Goal: Book appointment/travel/reservation

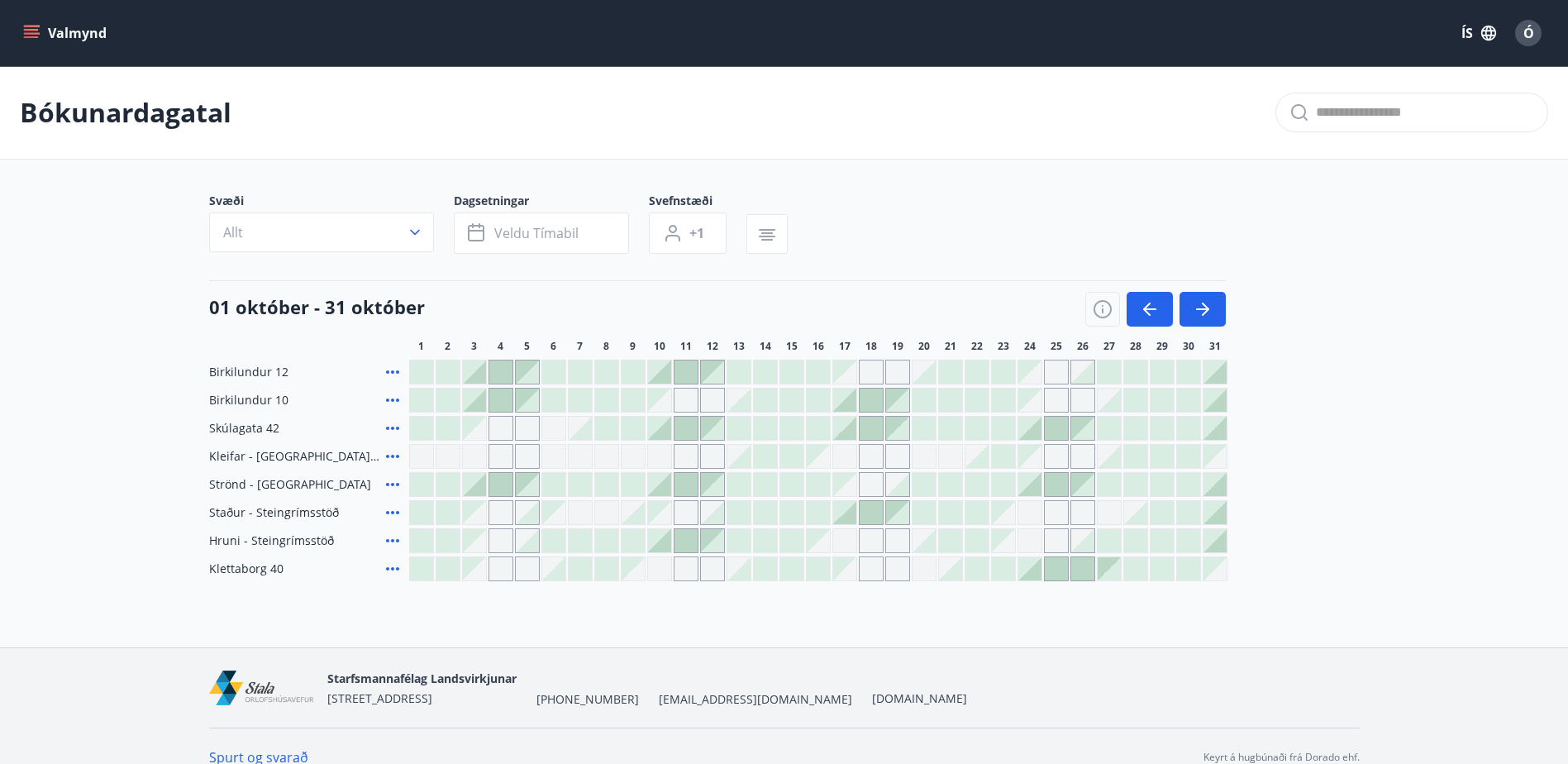
click at [1034, 571] on div at bounding box center [1029, 568] width 23 height 23
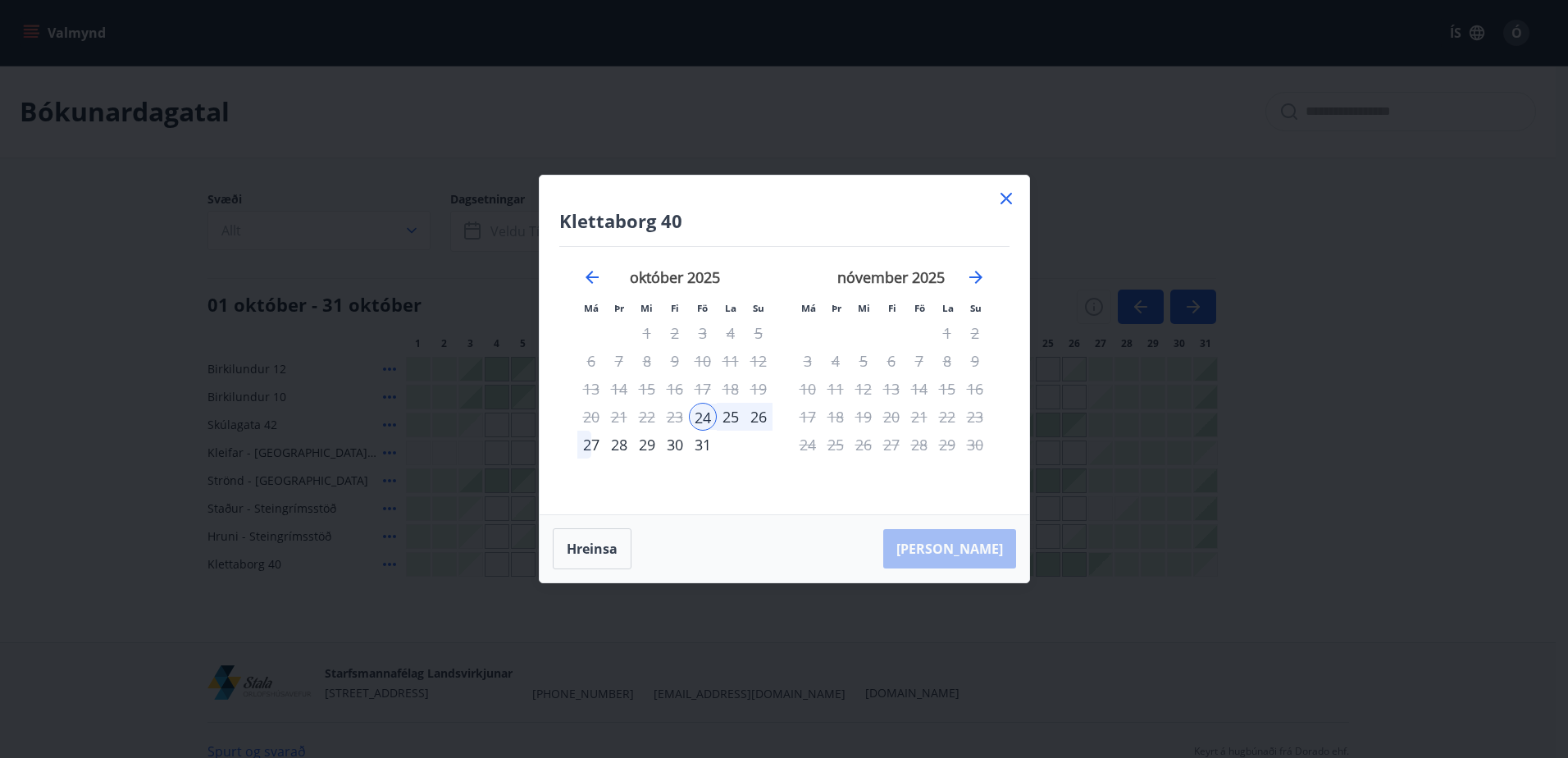
click at [761, 414] on div "26" at bounding box center [759, 416] width 28 height 28
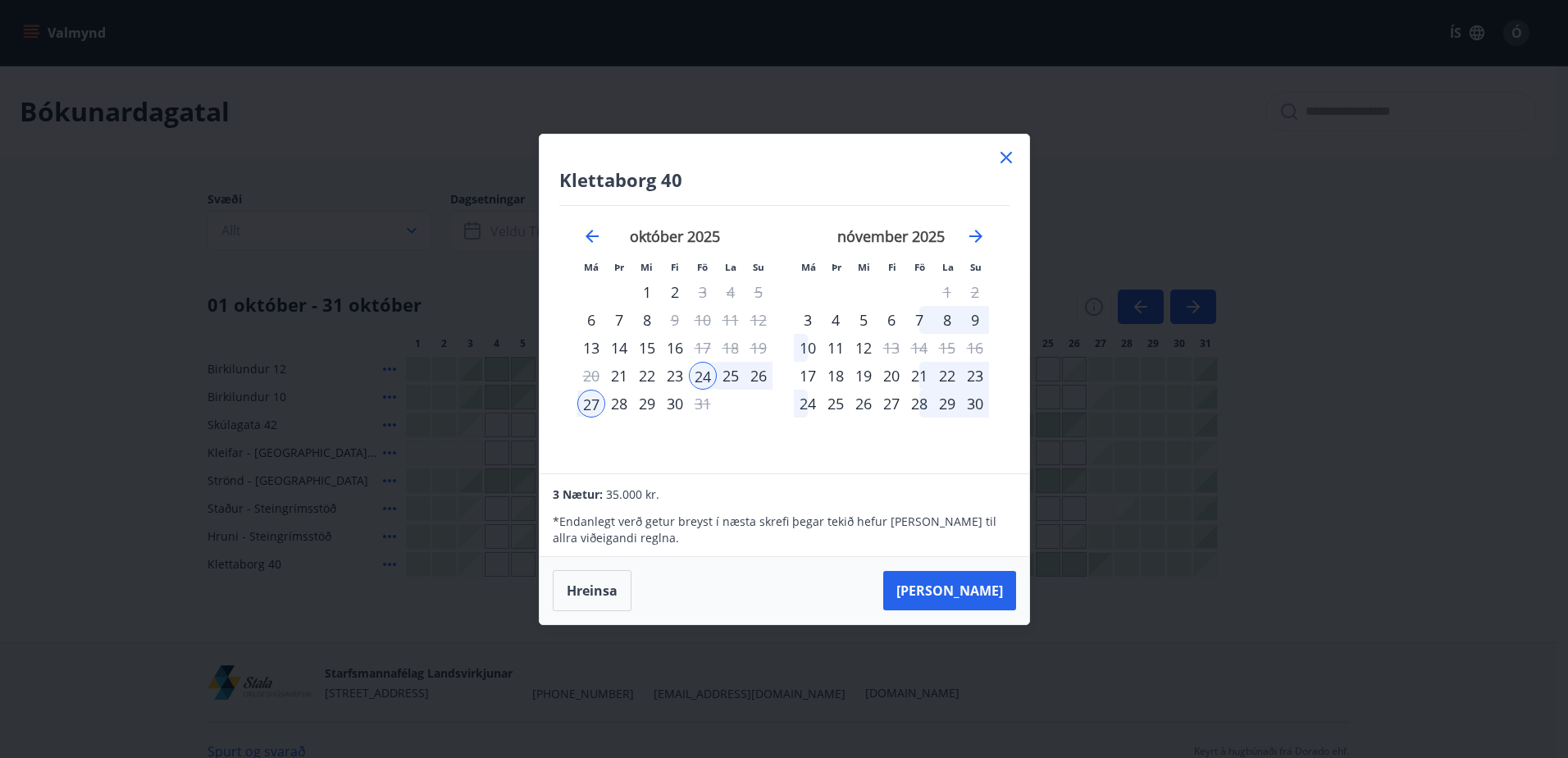
click at [976, 589] on button "[PERSON_NAME]" at bounding box center [949, 590] width 133 height 40
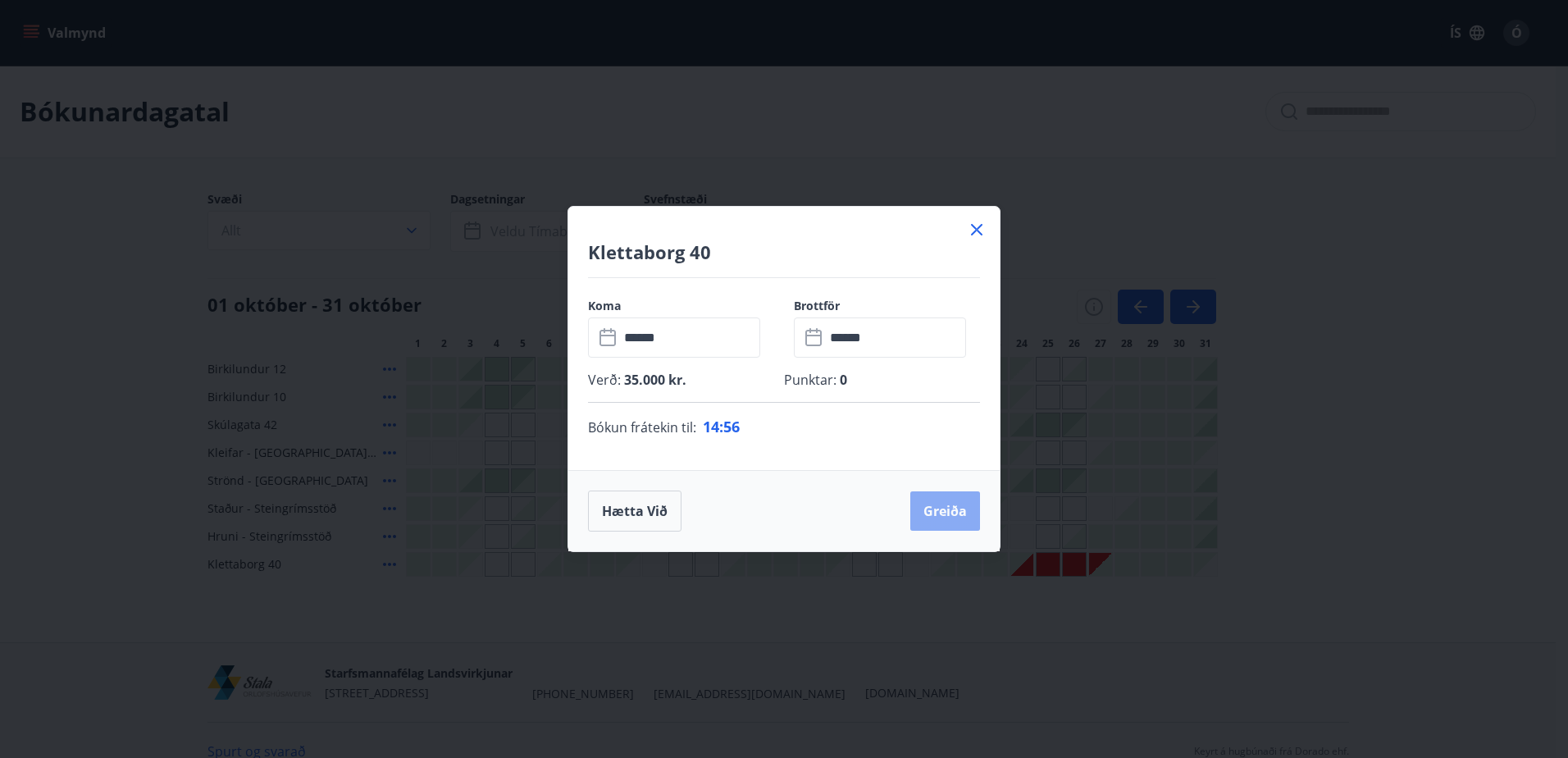
click at [960, 512] on button "Greiða" at bounding box center [946, 511] width 70 height 40
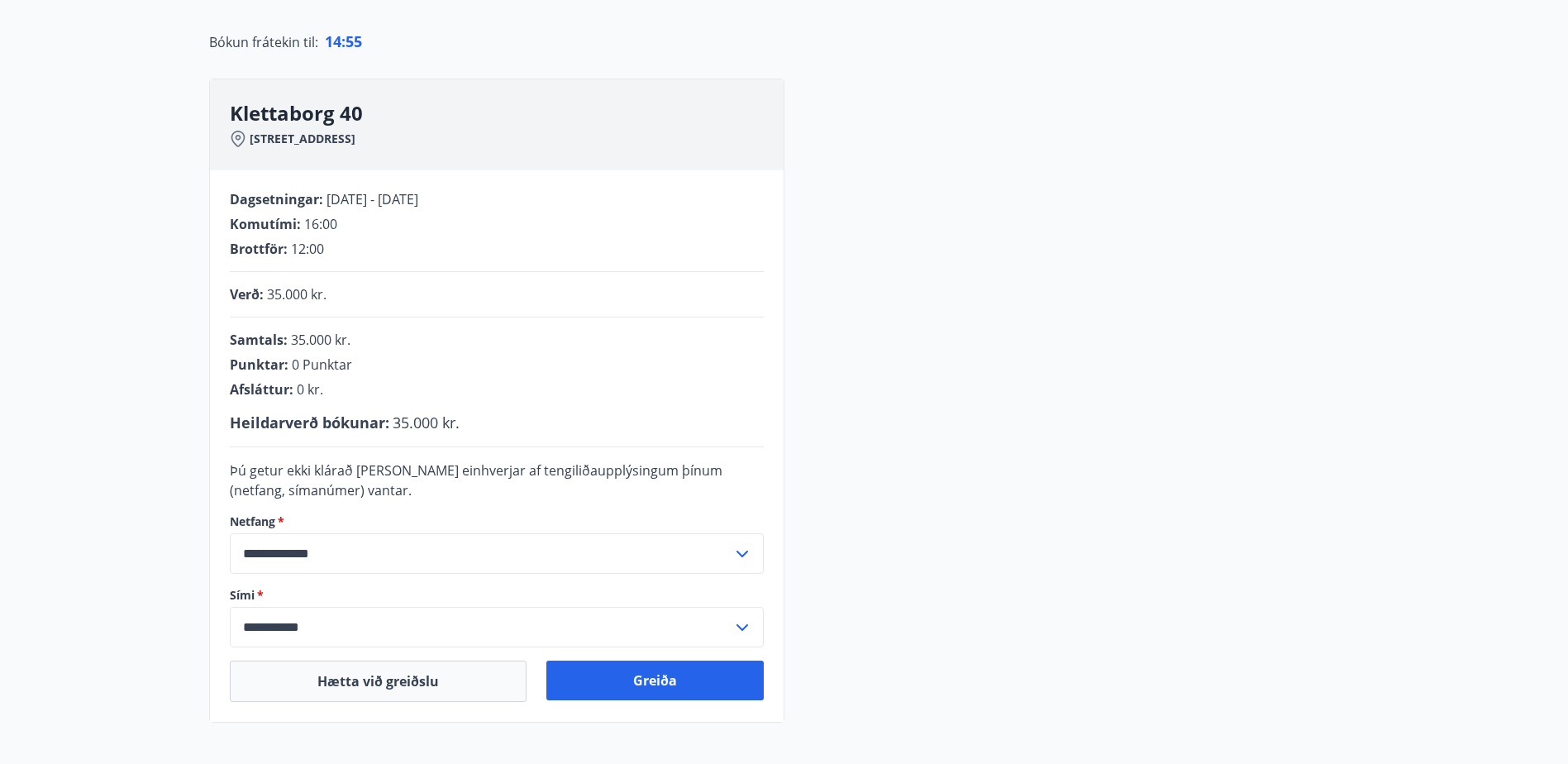
scroll to position [330, 0]
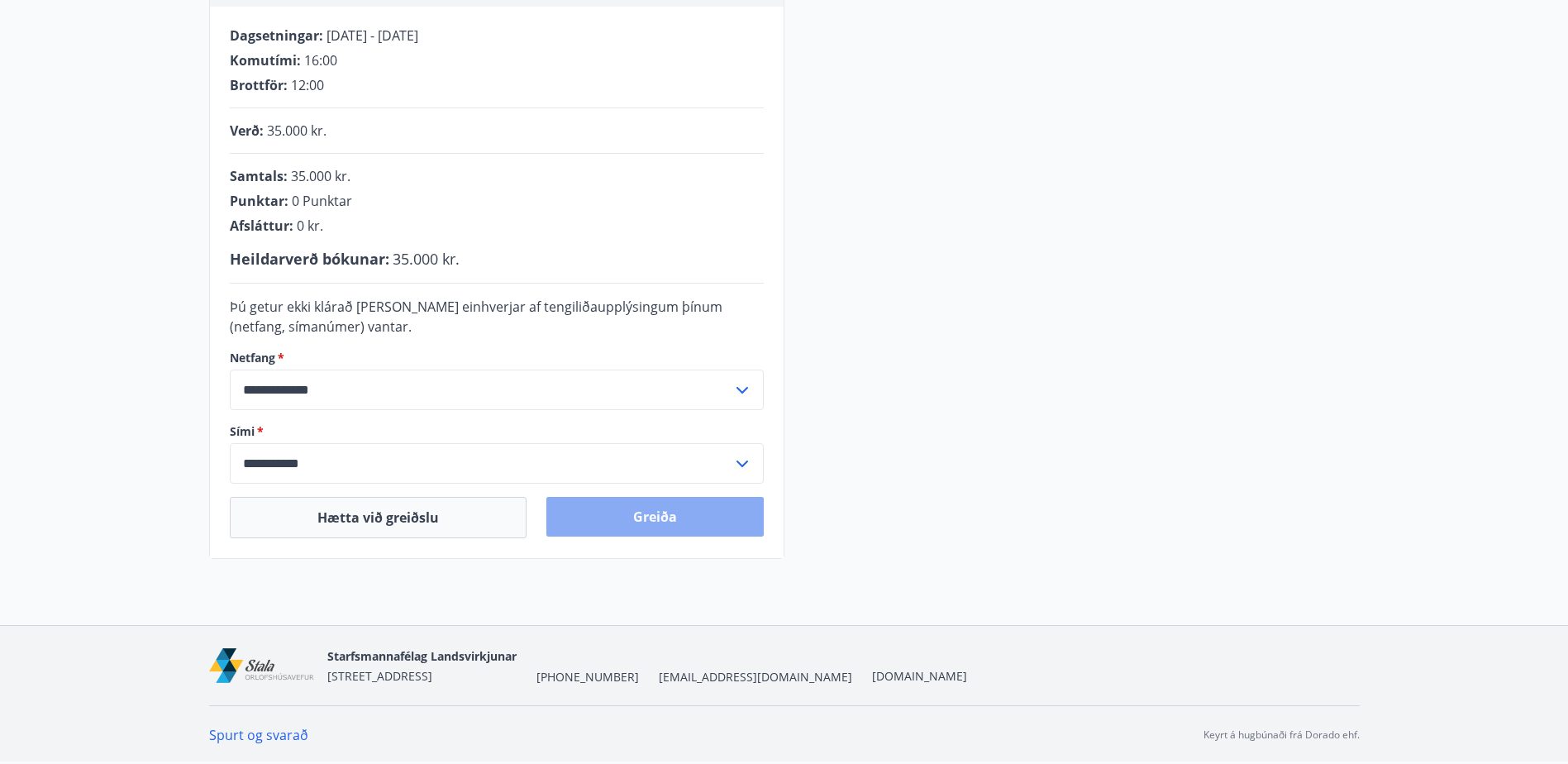
click at [708, 519] on button "Greiða" at bounding box center [655, 516] width 217 height 40
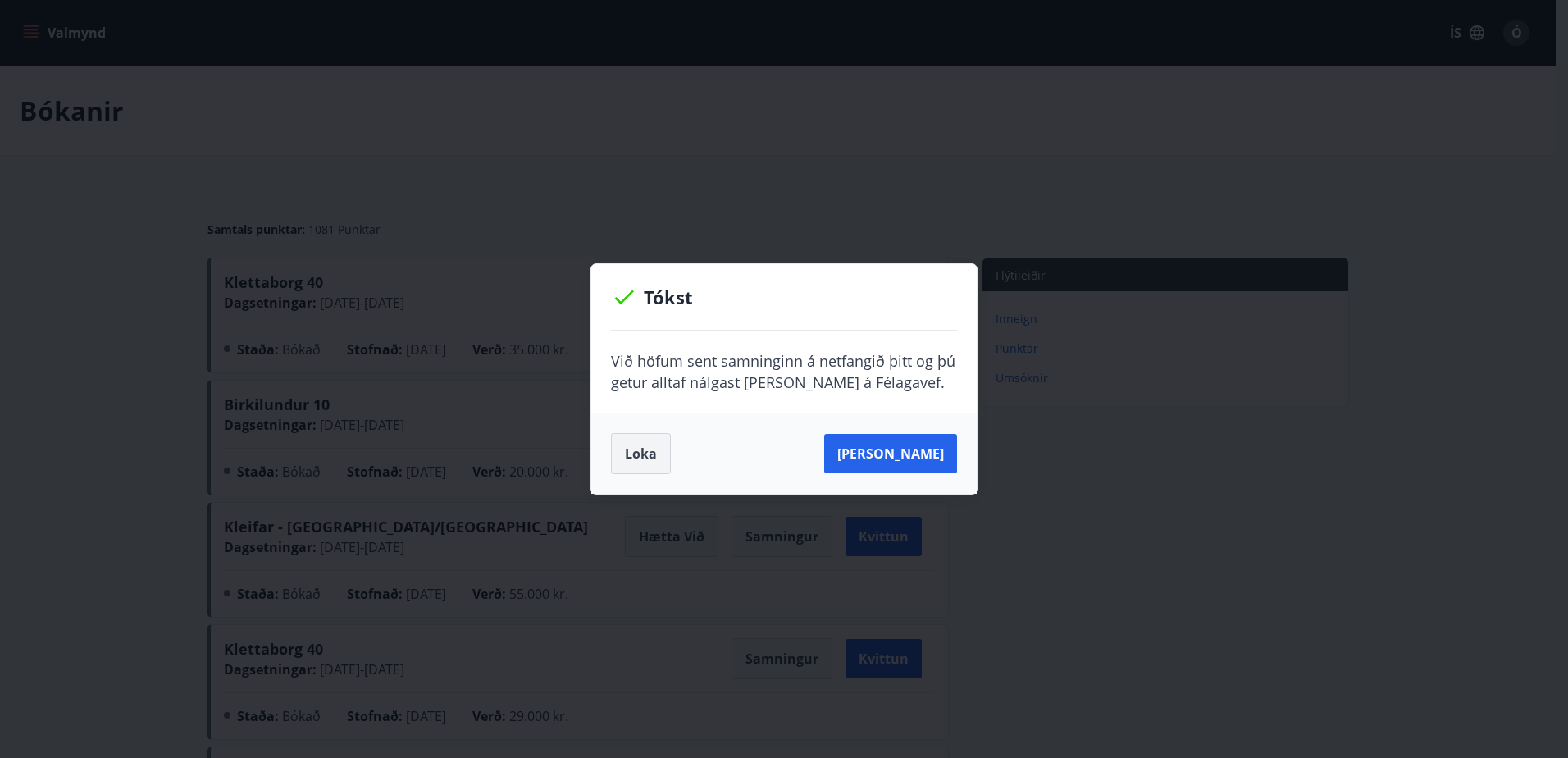
click at [646, 455] on button "Loka" at bounding box center [641, 453] width 60 height 41
